Goal: Task Accomplishment & Management: Use online tool/utility

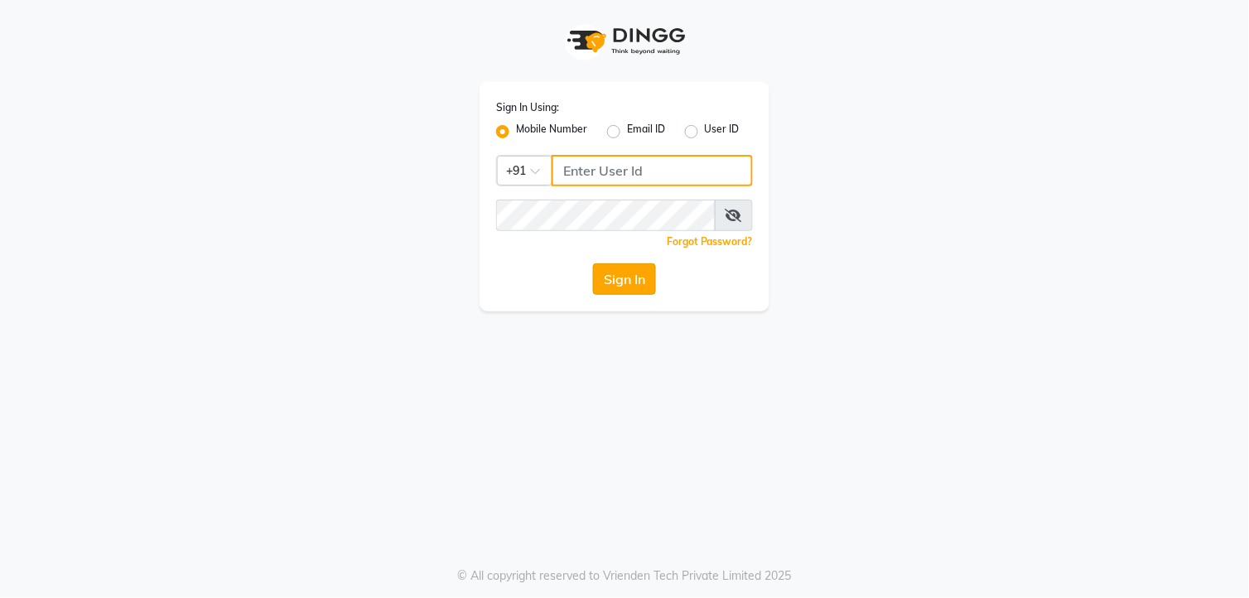
type input "8801407262"
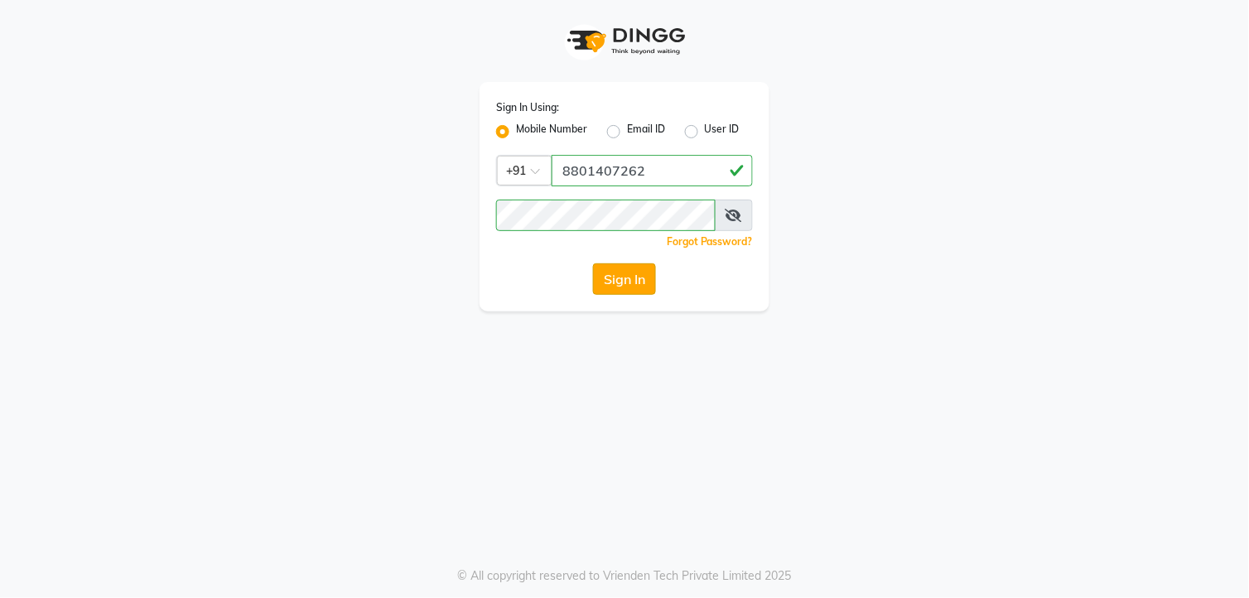
click at [618, 283] on button "Sign In" at bounding box center [624, 278] width 63 height 31
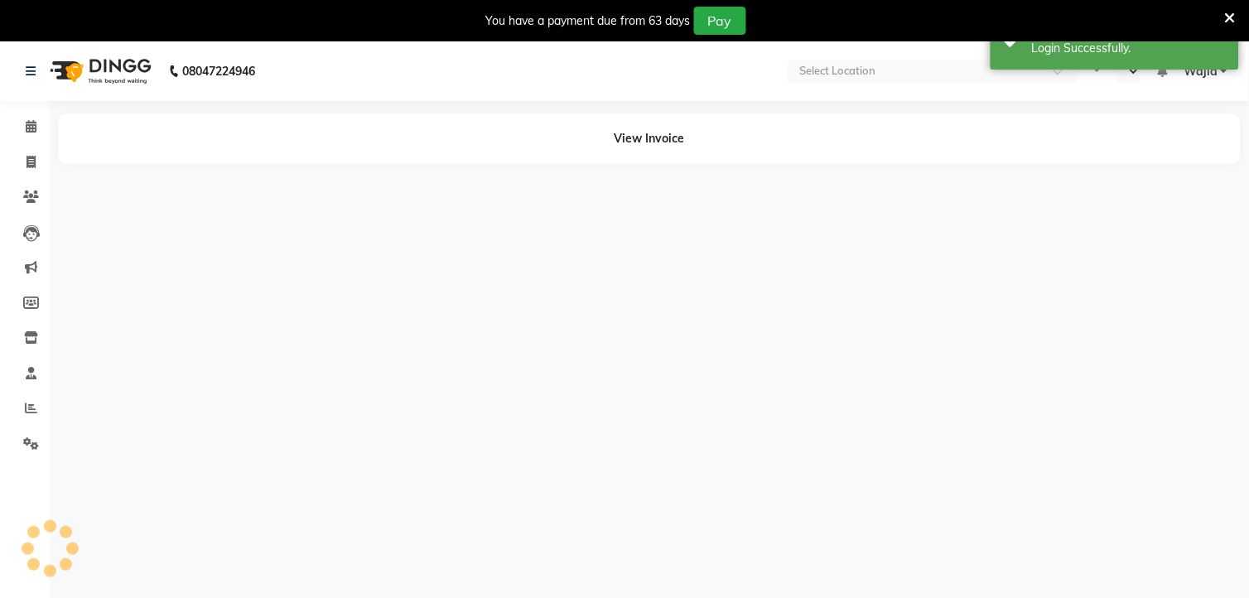
select select "en"
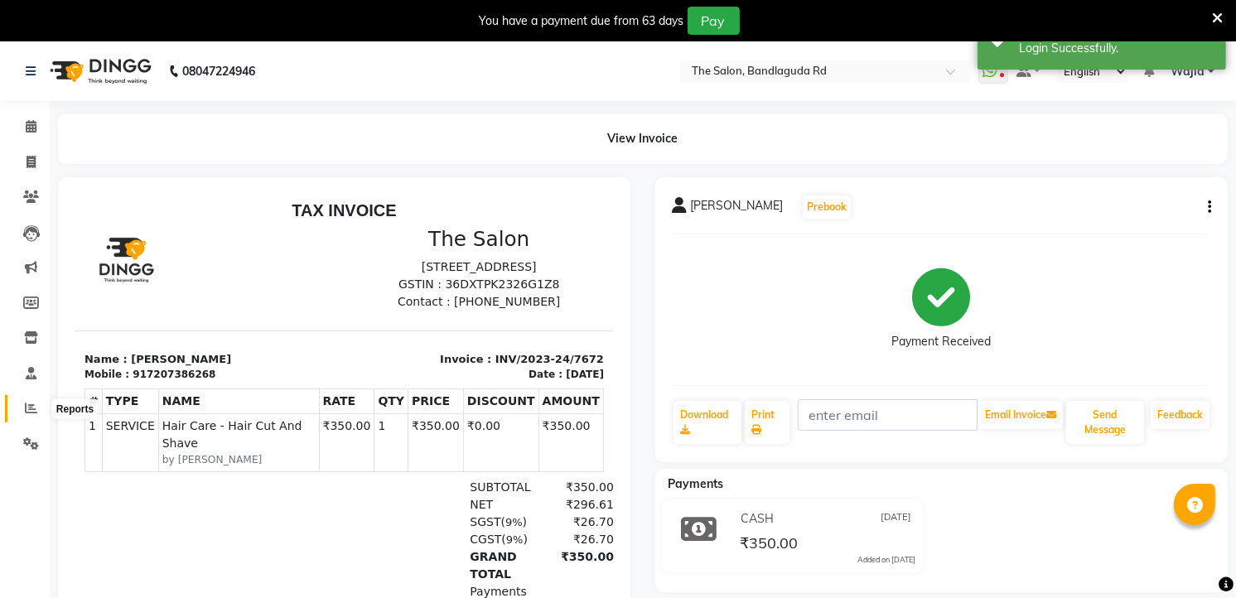
click at [21, 411] on span at bounding box center [31, 408] width 29 height 19
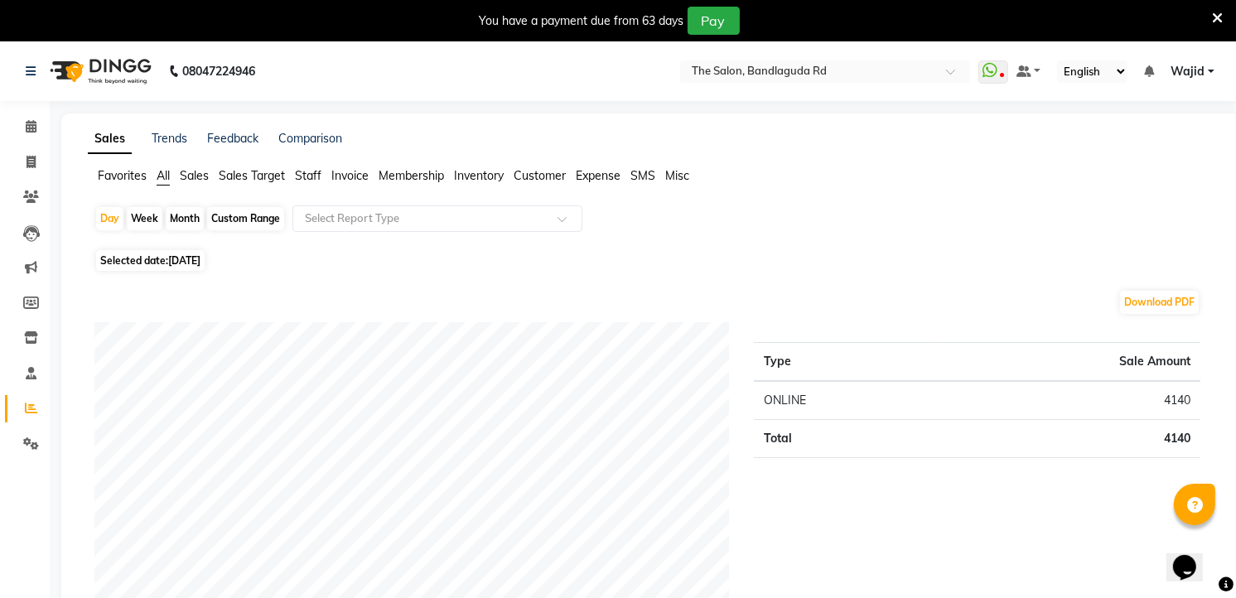
click at [186, 220] on div "Month" at bounding box center [185, 218] width 38 height 23
select select "9"
select select "2025"
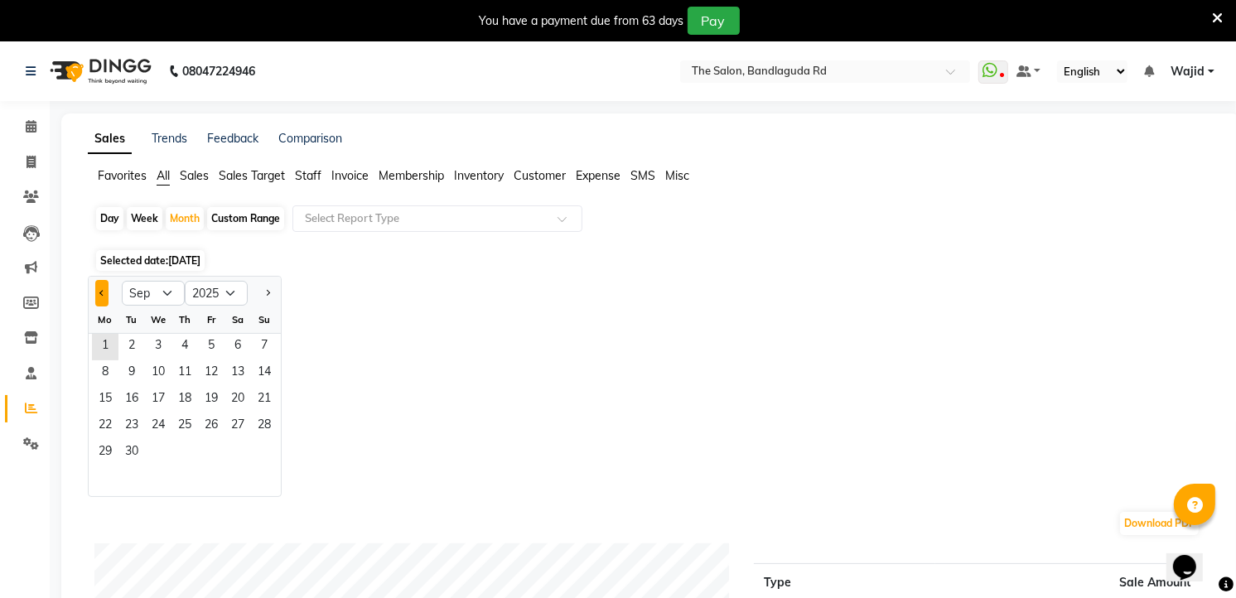
click at [96, 294] on button "Previous month" at bounding box center [101, 293] width 13 height 27
select select "8"
click at [209, 341] on span "1" at bounding box center [211, 347] width 27 height 27
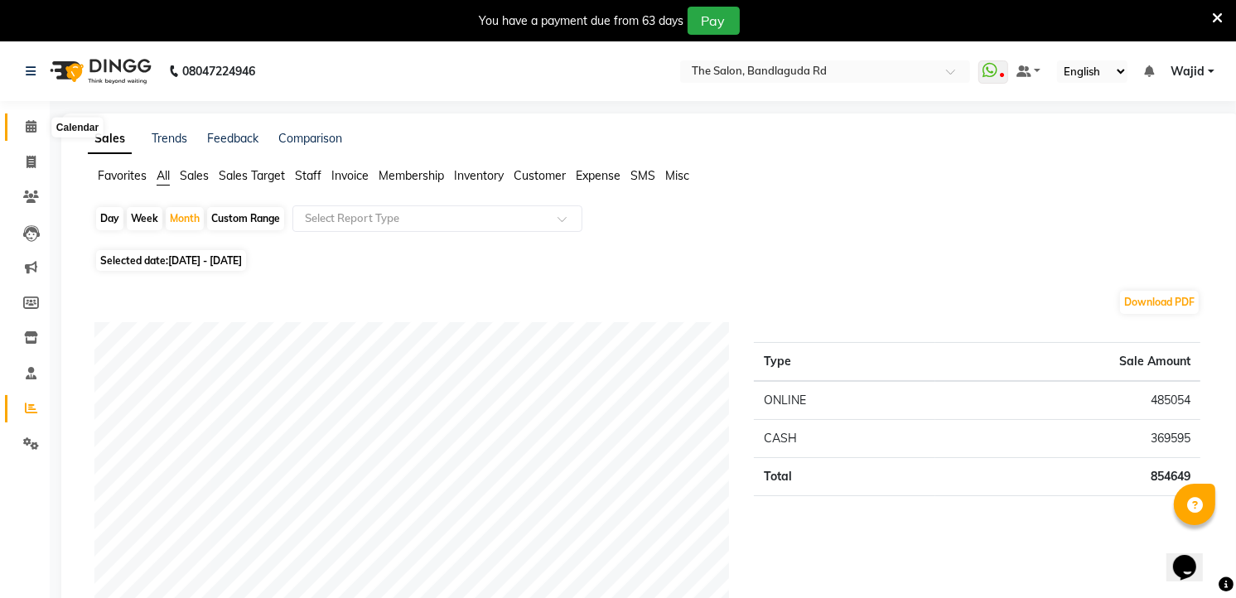
click at [22, 125] on span at bounding box center [31, 127] width 29 height 19
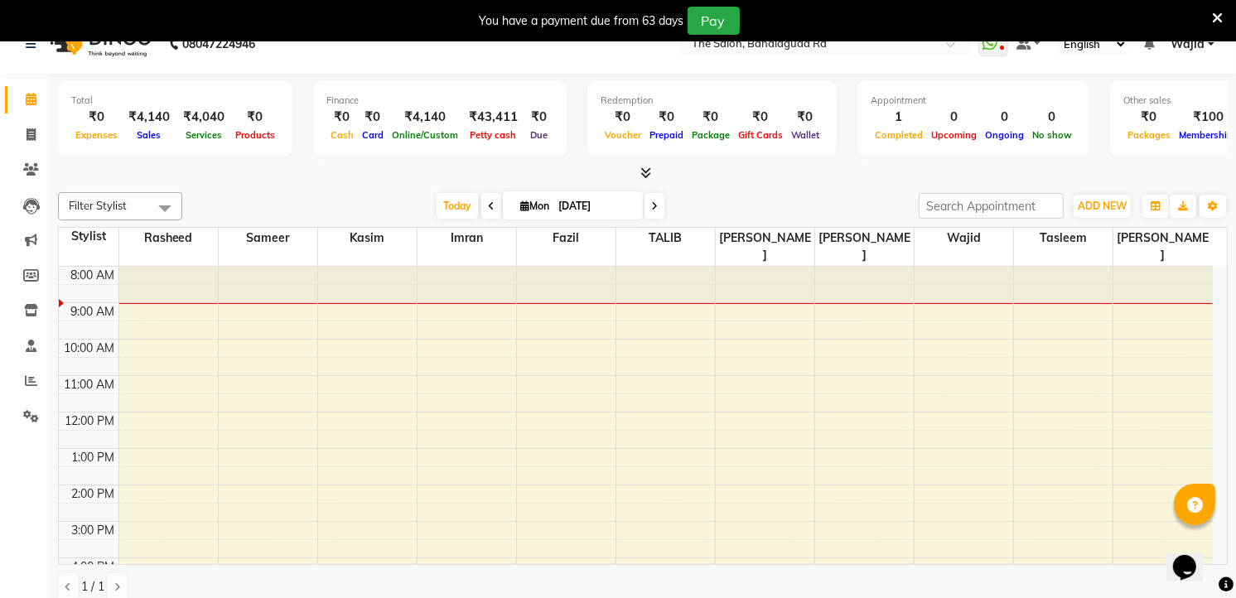
scroll to position [42, 0]
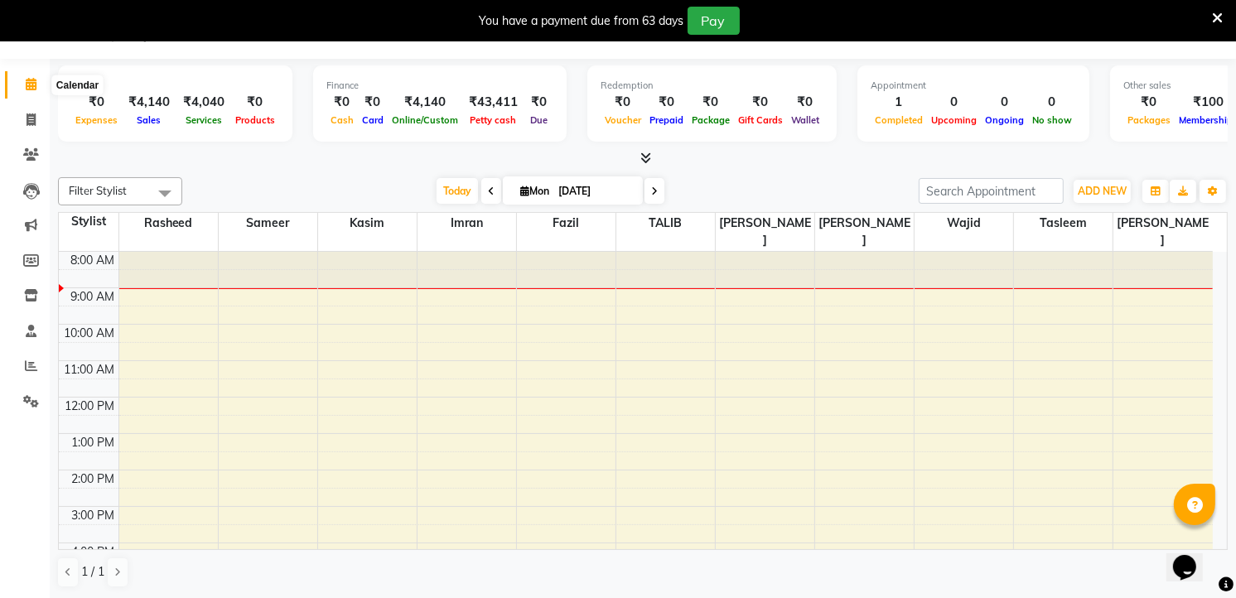
click at [28, 75] on span at bounding box center [31, 84] width 29 height 19
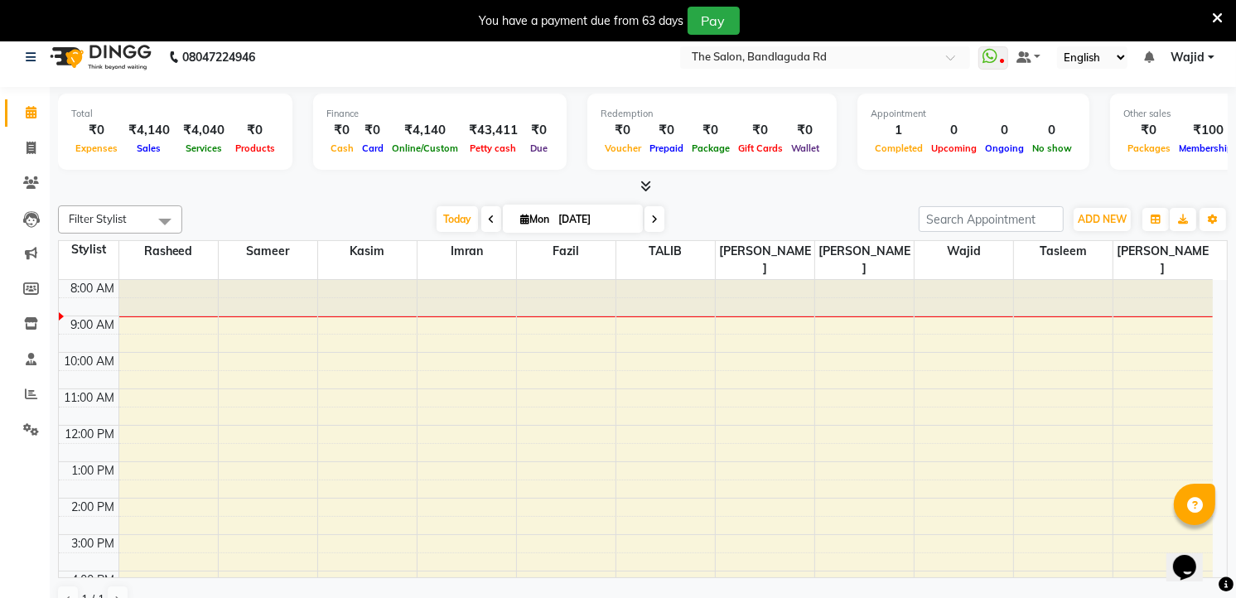
scroll to position [0, 0]
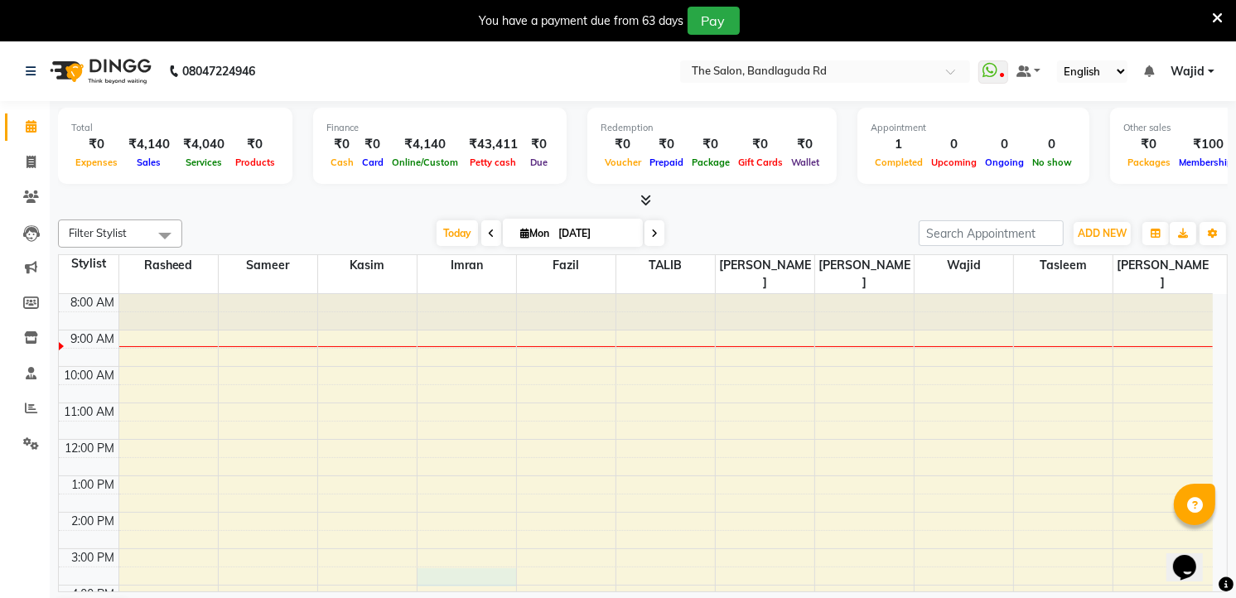
click at [487, 529] on div "8:00 AM 9:00 AM 10:00 AM 11:00 AM 12:00 PM 1:00 PM 2:00 PM 3:00 PM 4:00 PM 5:00…" at bounding box center [636, 530] width 1154 height 473
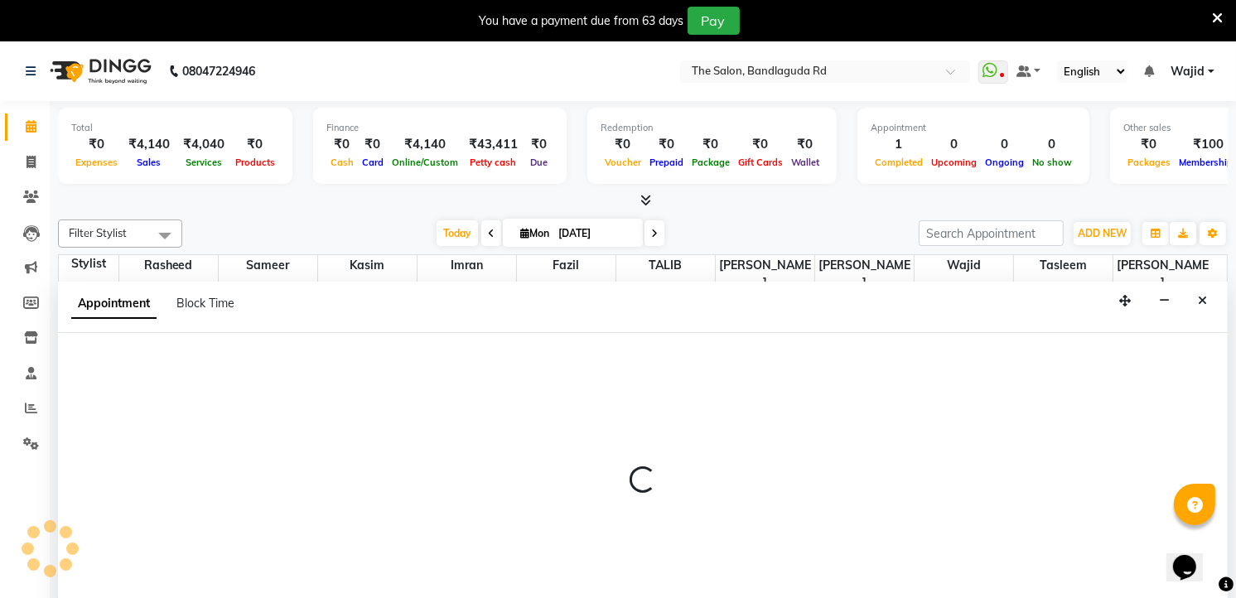
select select "63354"
select select "tentative"
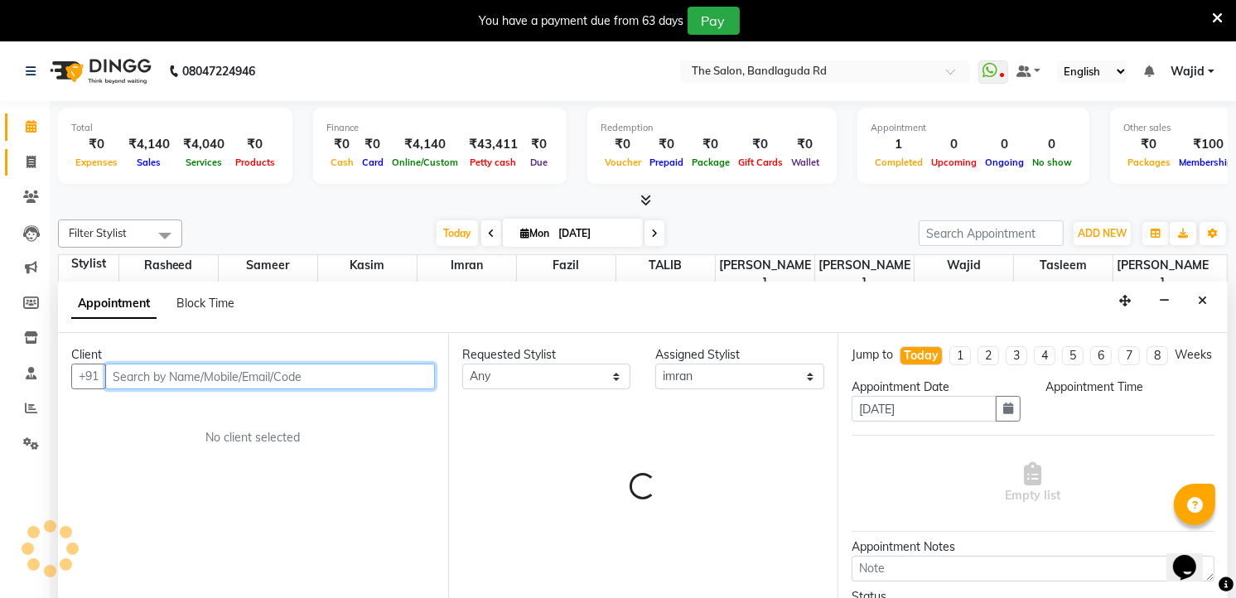
select select "870"
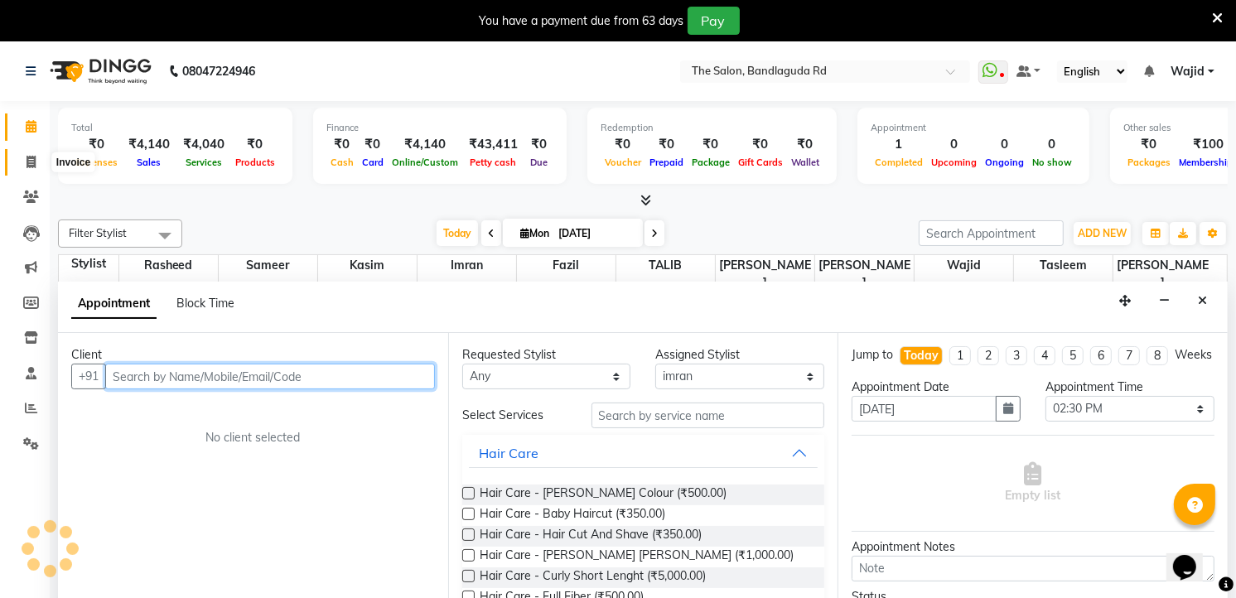
scroll to position [42, 0]
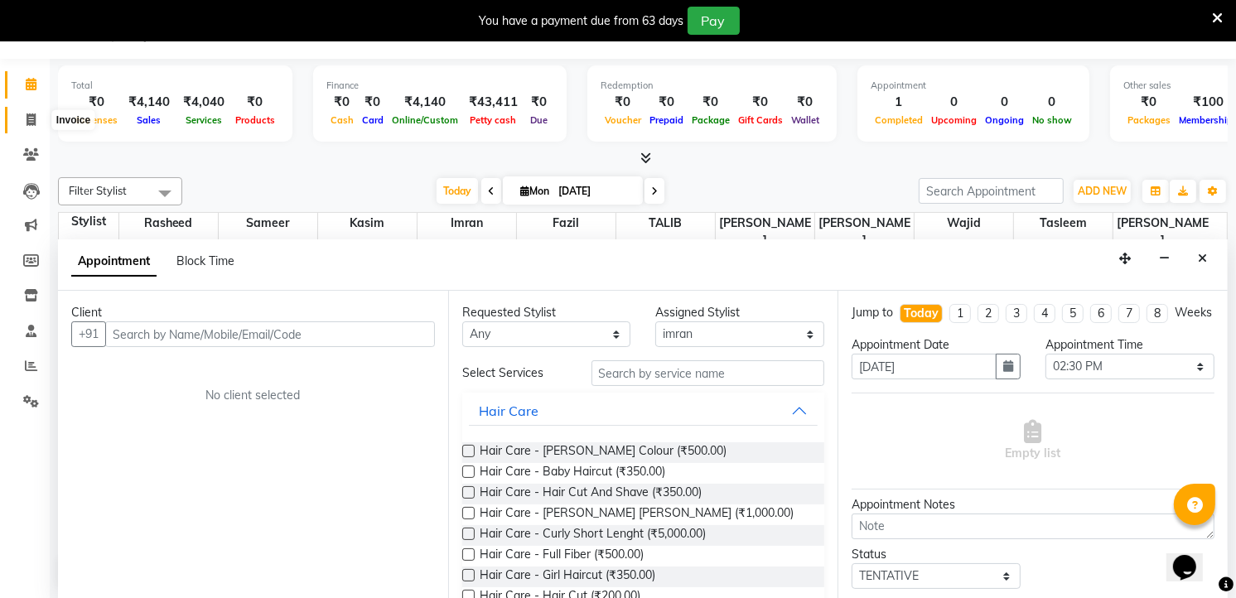
click at [29, 114] on icon at bounding box center [31, 120] width 9 height 12
select select "service"
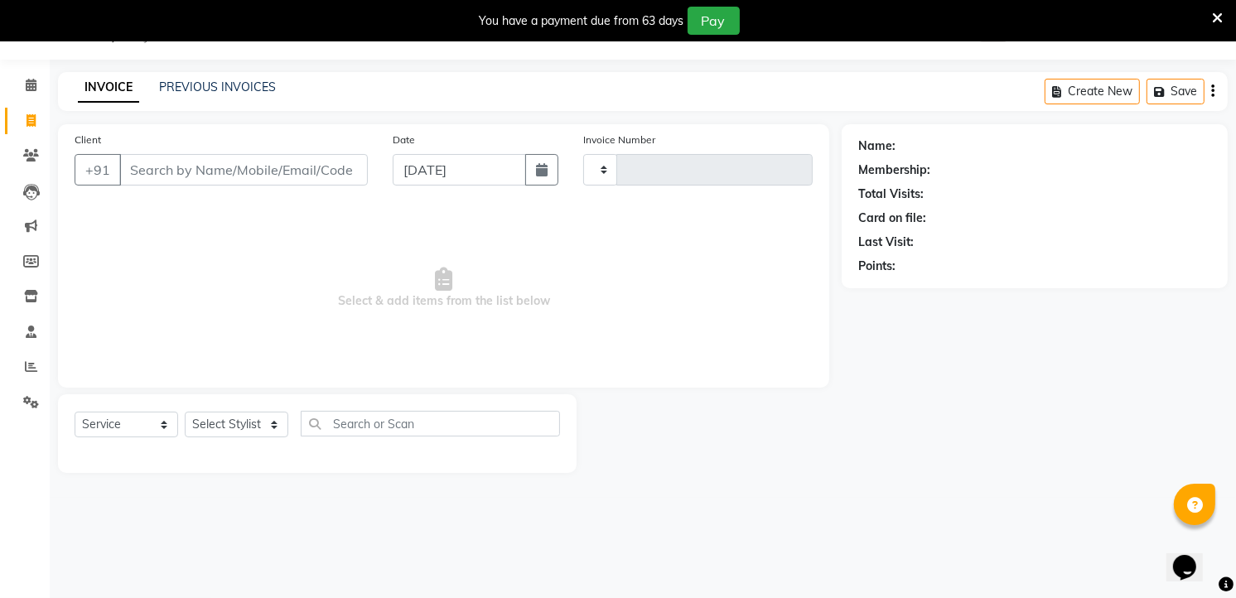
scroll to position [41, 0]
type input "13225"
select select "5198"
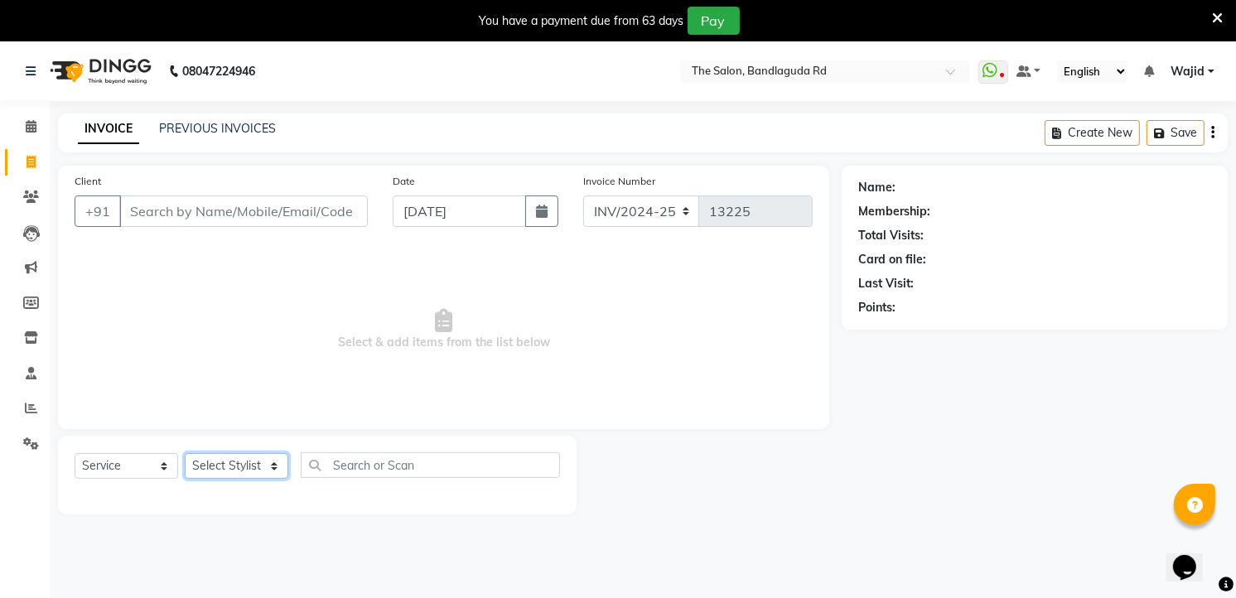
click at [230, 462] on select "Select Stylist [PERSON_NAME] [PERSON_NAME] [PERSON_NAME] [PERSON_NAME] TALIB [P…" at bounding box center [237, 466] width 104 height 26
select select "65400"
click at [185, 454] on select "Select Stylist [PERSON_NAME] [PERSON_NAME] [PERSON_NAME] [PERSON_NAME] TALIB [P…" at bounding box center [237, 466] width 104 height 26
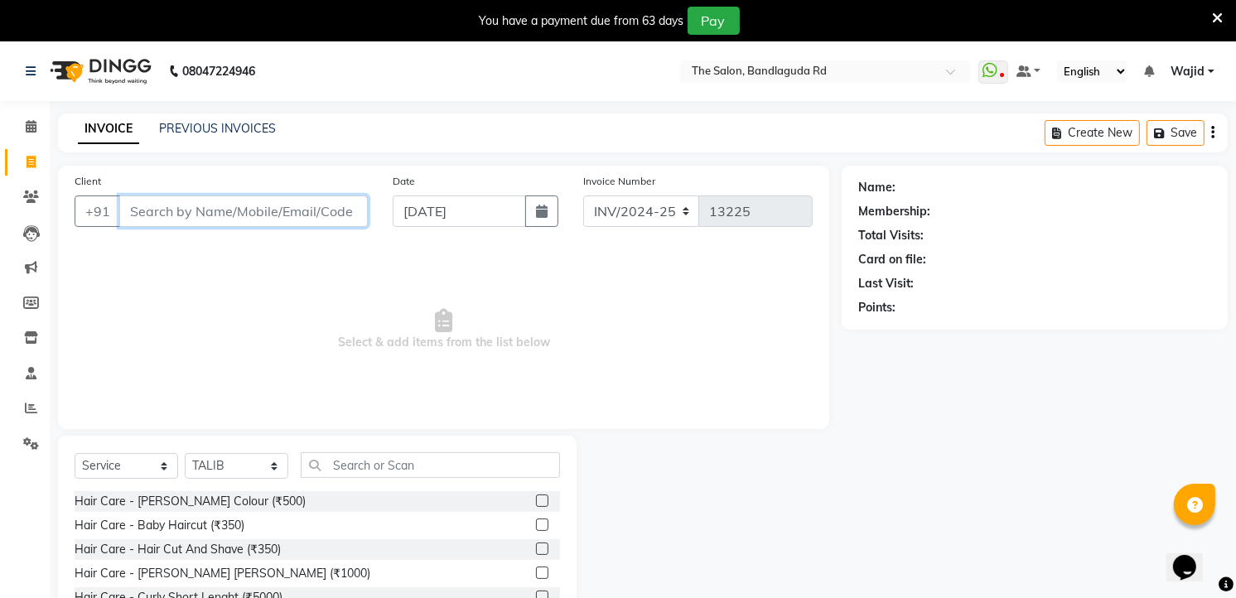
click at [230, 219] on input "Client" at bounding box center [243, 211] width 249 height 31
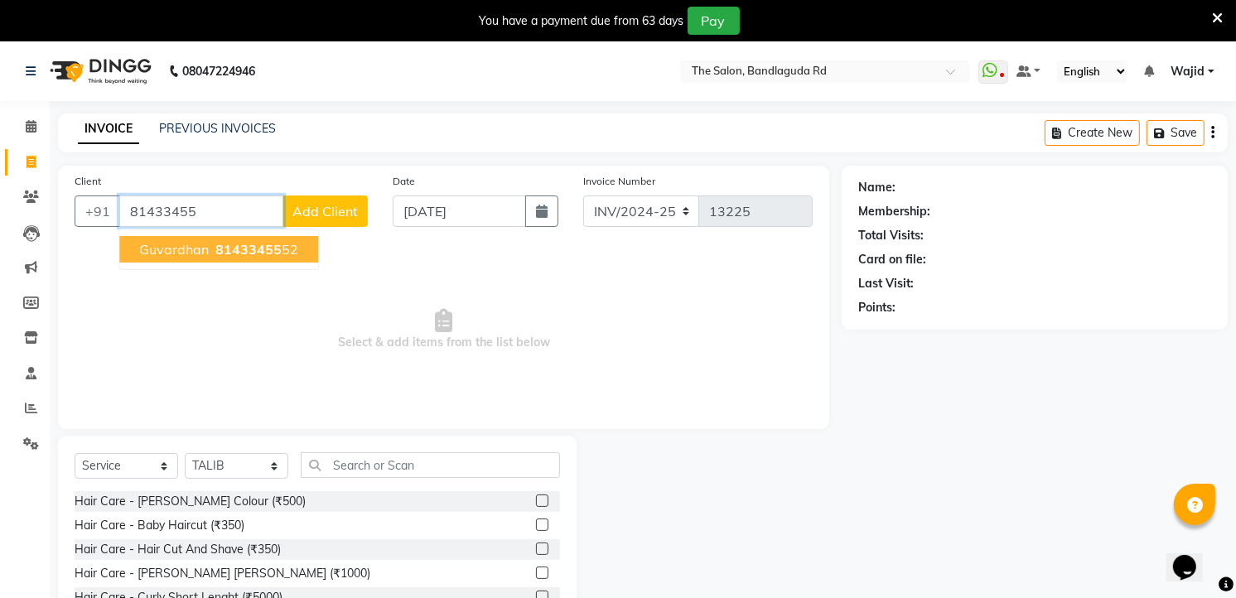
click at [300, 244] on button "Guvardhan 81433455 52" at bounding box center [218, 249] width 199 height 27
type input "8143345552"
select select "2: Object"
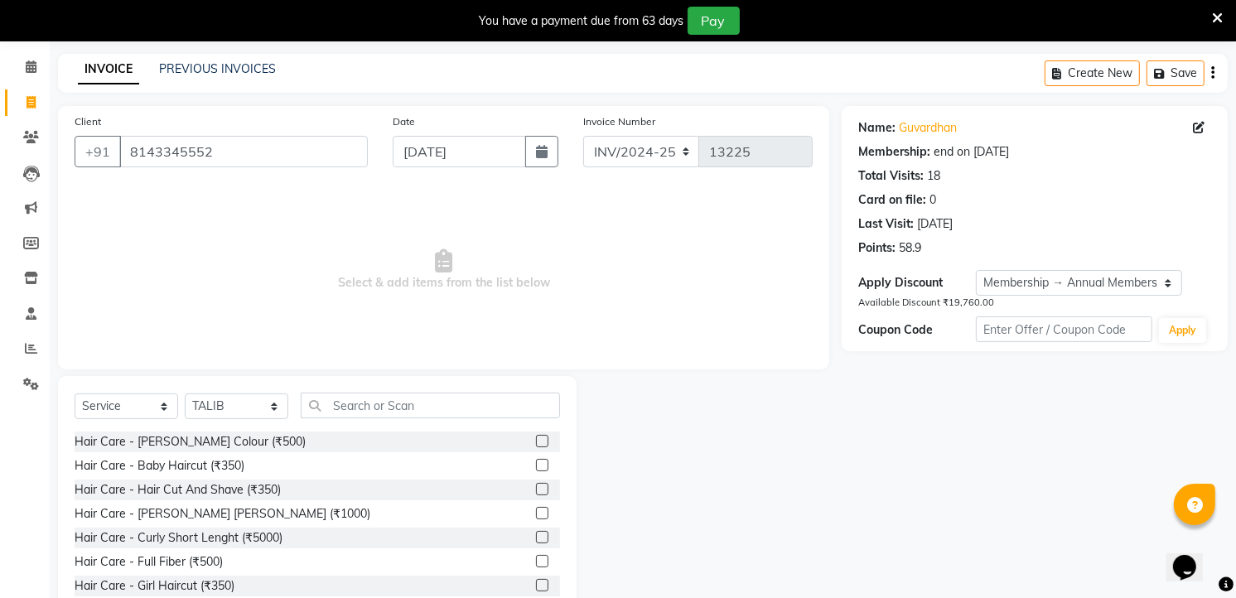
scroll to position [92, 0]
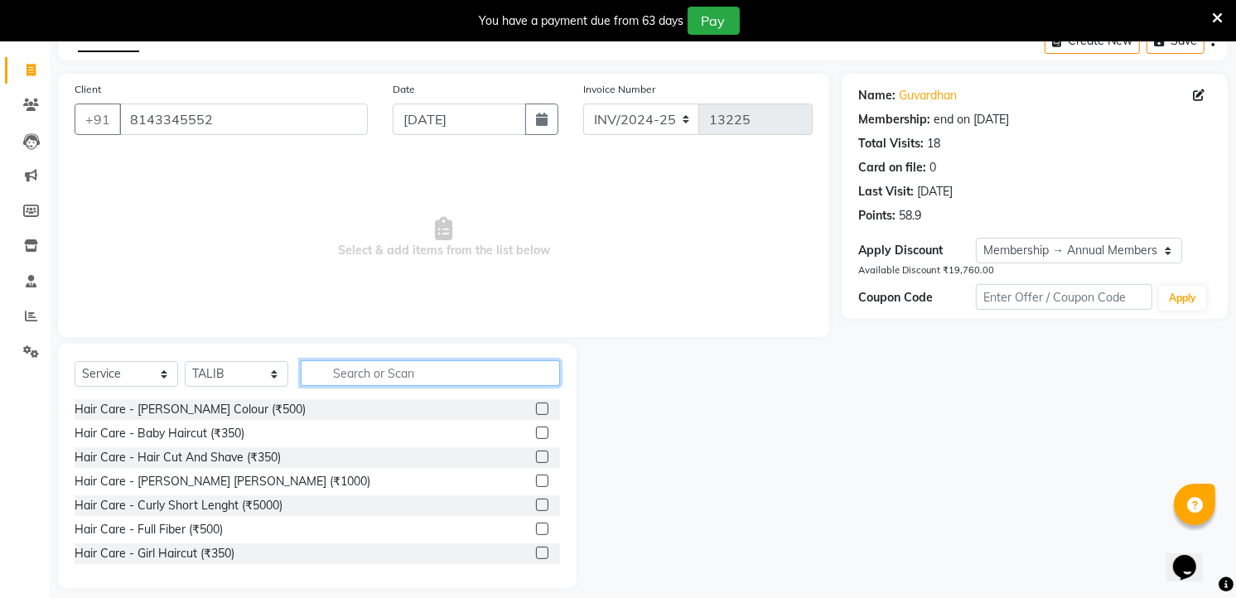
click at [365, 375] on input "text" at bounding box center [430, 373] width 259 height 26
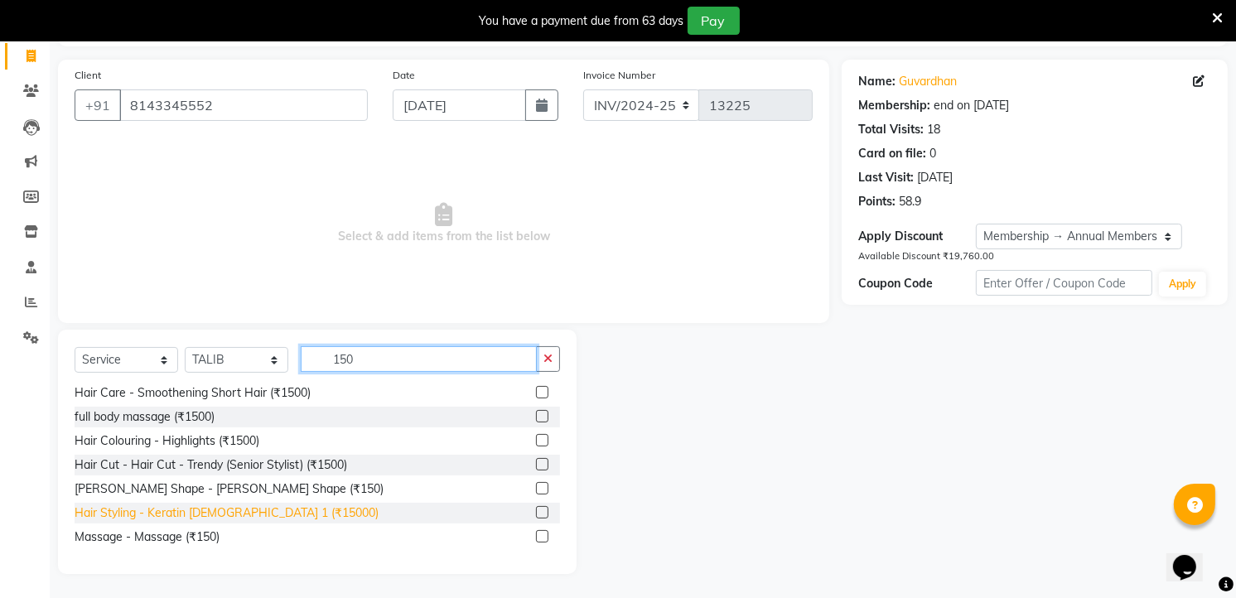
scroll to position [0, 0]
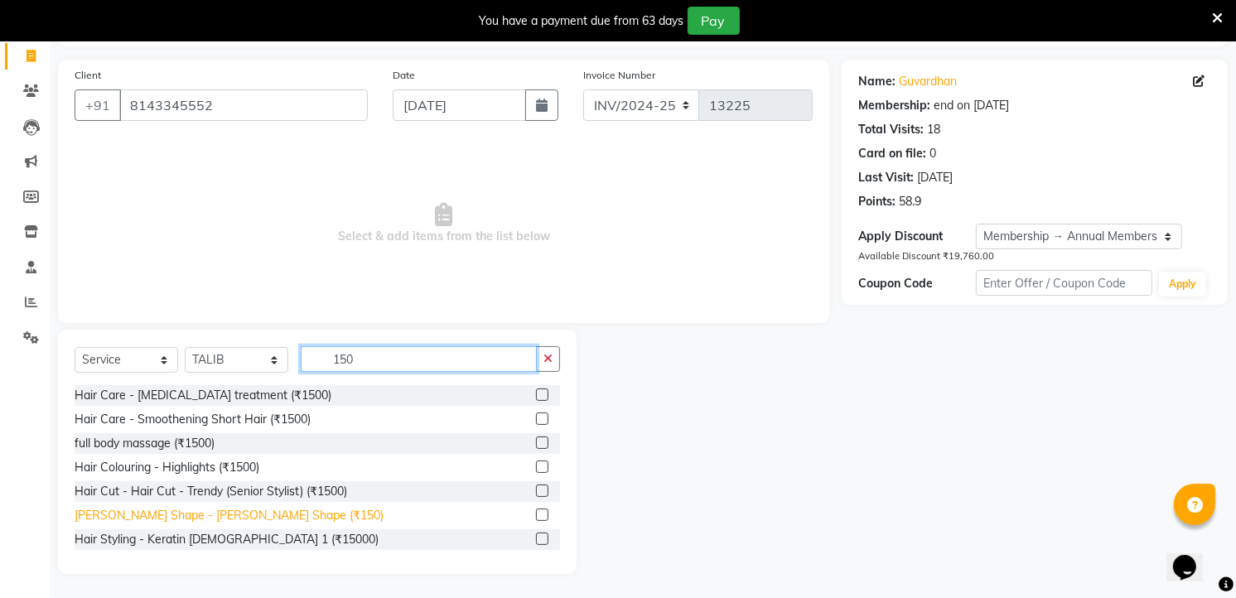
type input "150"
click at [254, 509] on div "[PERSON_NAME] Shape - [PERSON_NAME] Shape (₹150)" at bounding box center [229, 515] width 309 height 17
checkbox input "false"
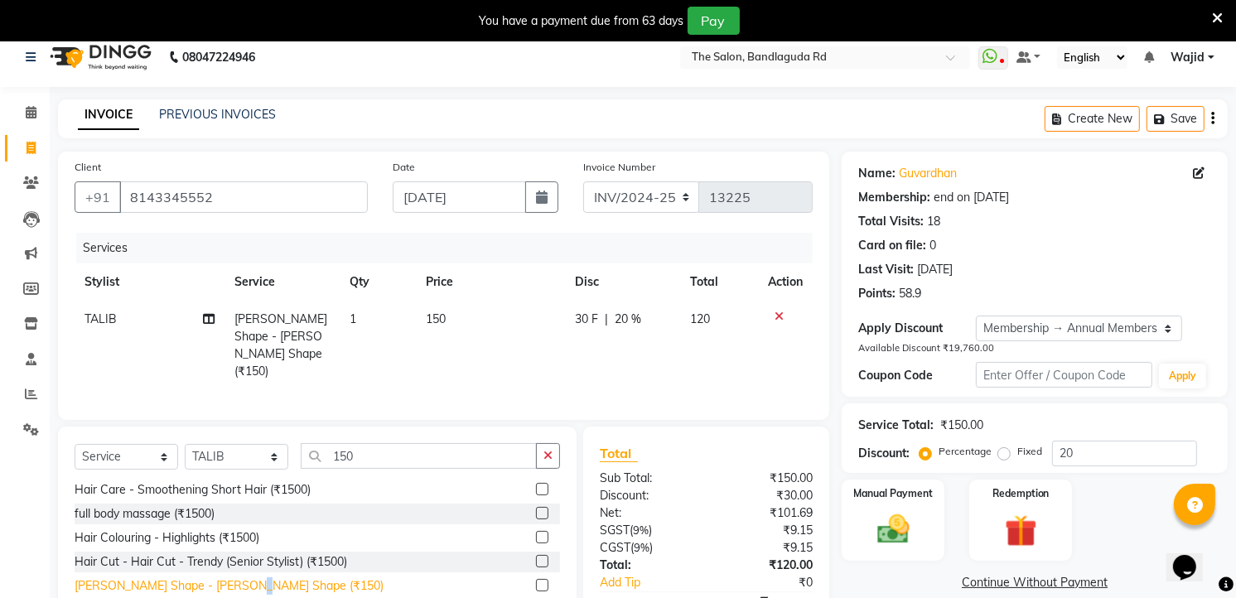
scroll to position [106, 0]
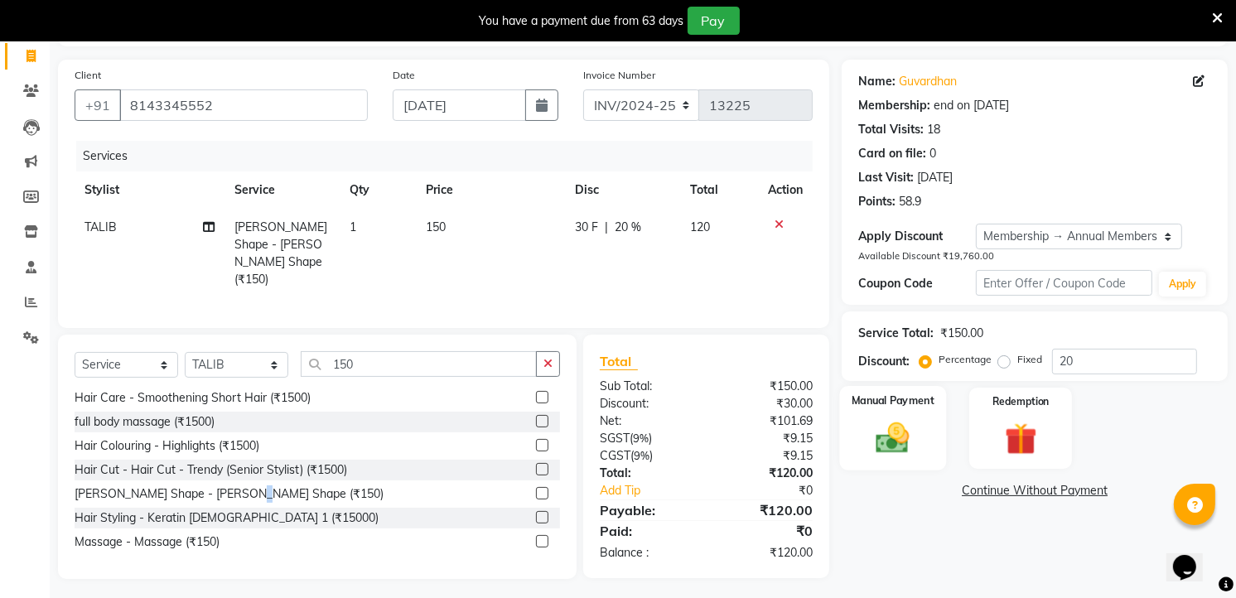
click at [917, 423] on img at bounding box center [894, 437] width 54 height 38
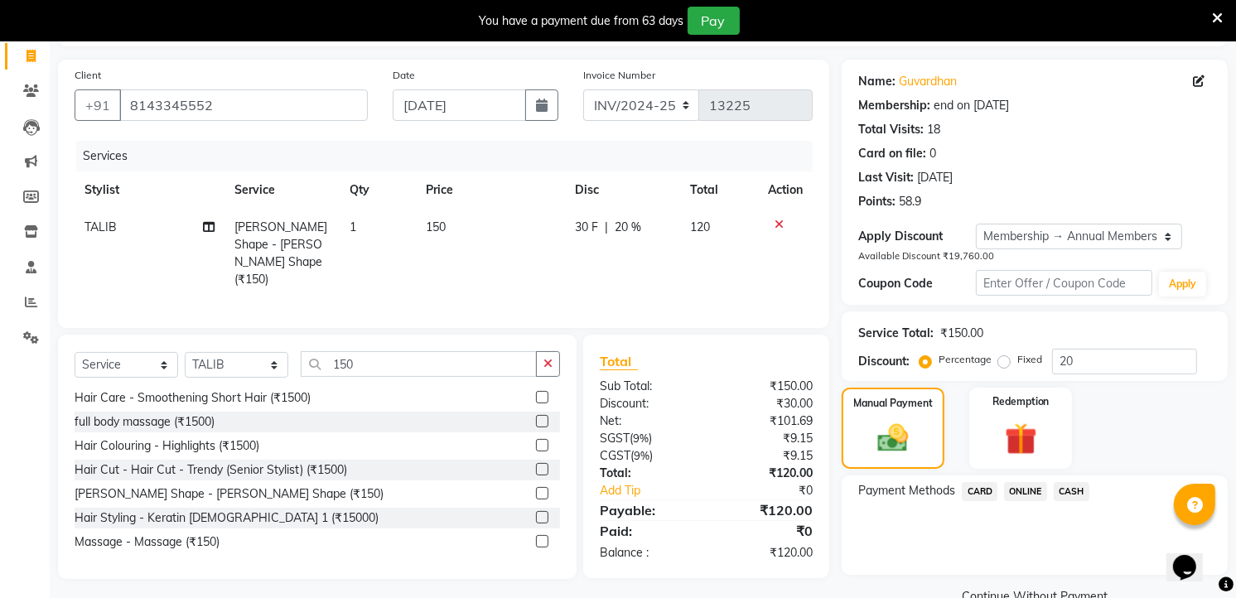
click at [1027, 490] on span "ONLINE" at bounding box center [1025, 491] width 43 height 19
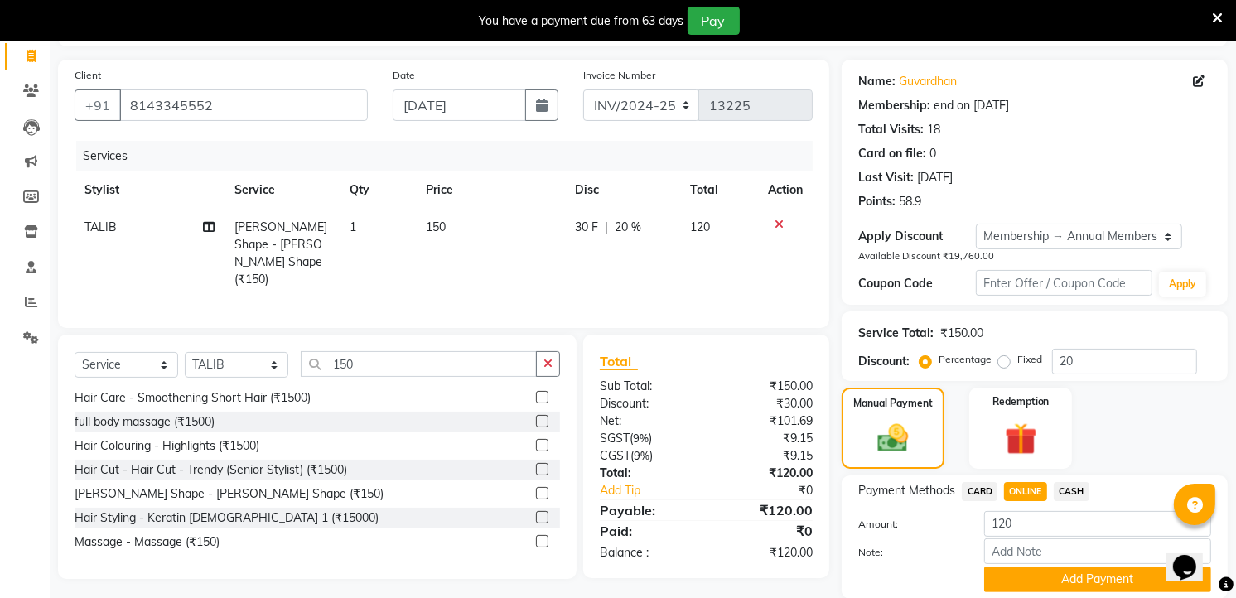
scroll to position [166, 0]
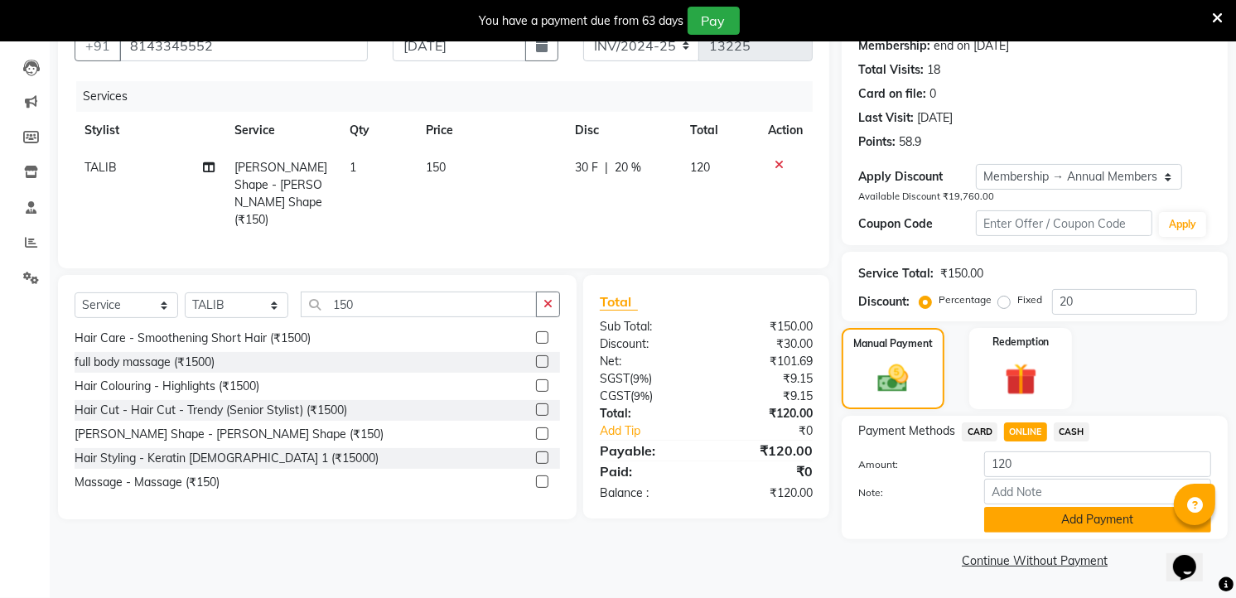
click at [1025, 515] on button "Add Payment" at bounding box center [1097, 520] width 227 height 26
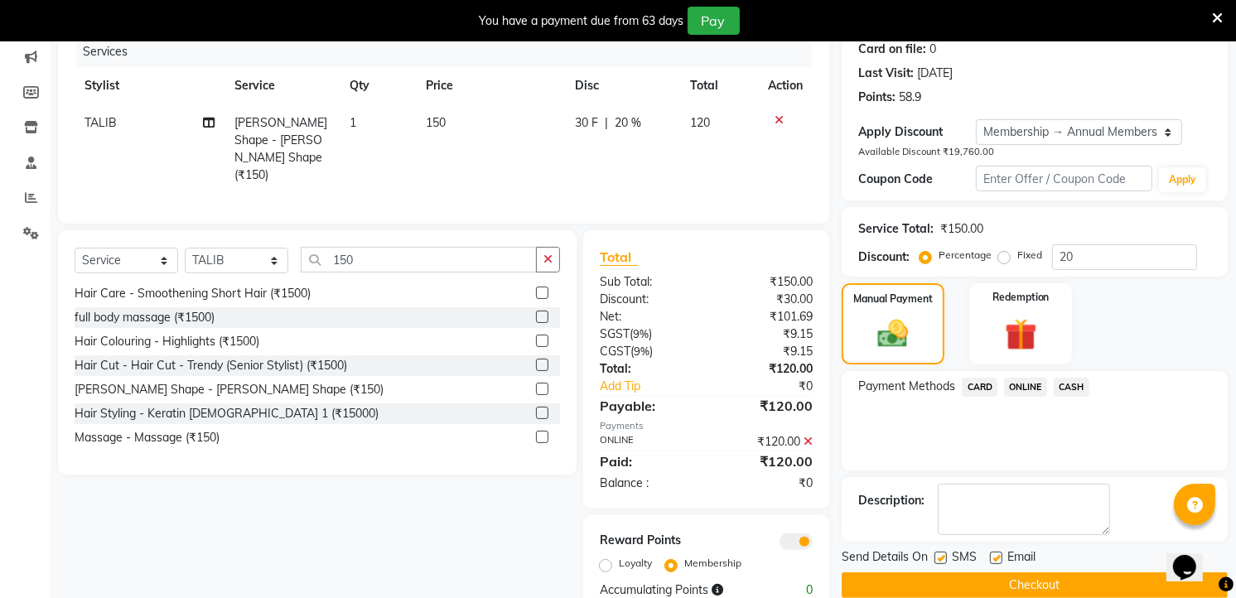
scroll to position [247, 0]
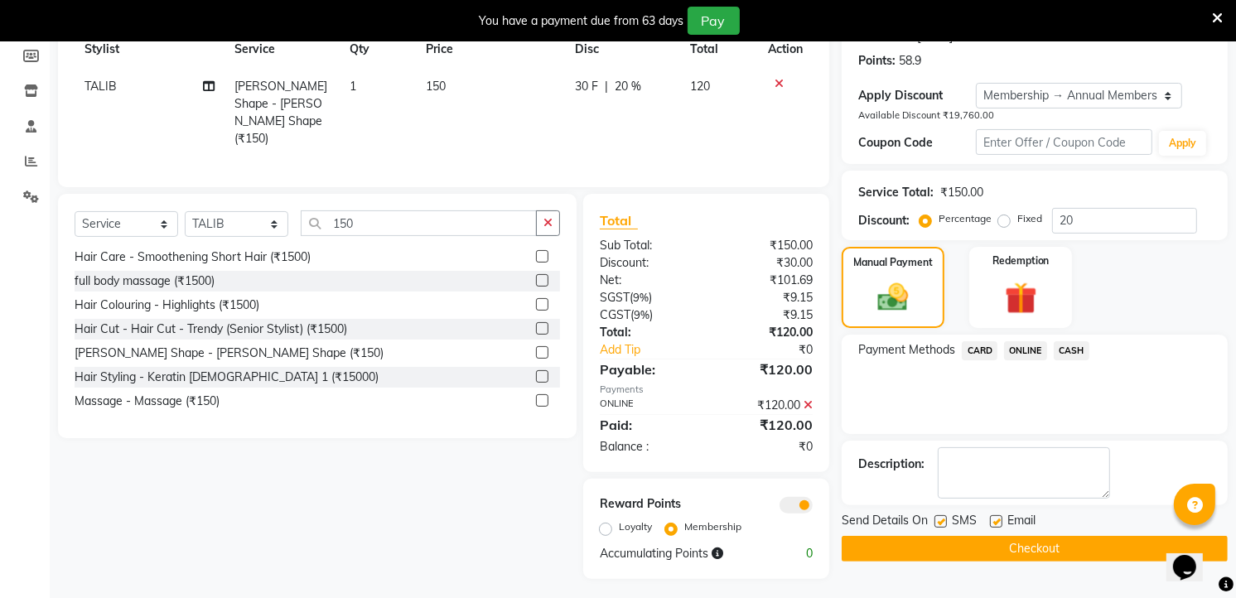
click at [1036, 545] on button "Checkout" at bounding box center [1035, 549] width 386 height 26
